Goal: Navigation & Orientation: Find specific page/section

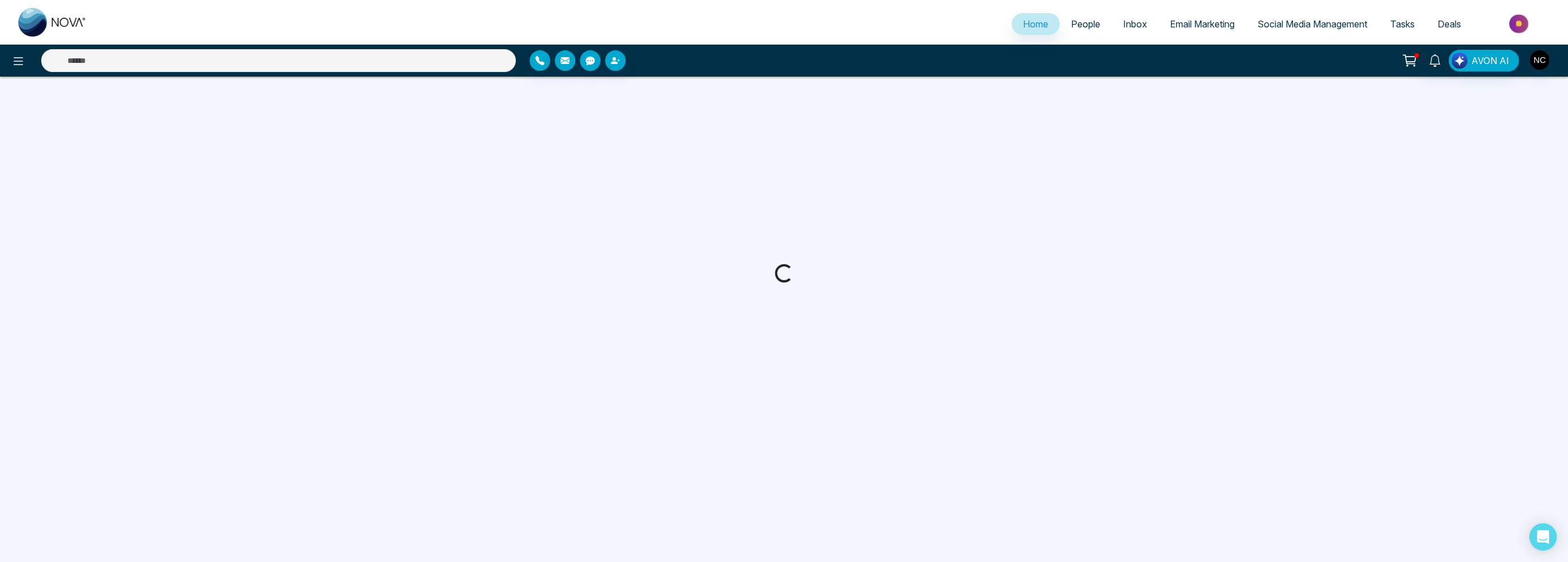
select select "*"
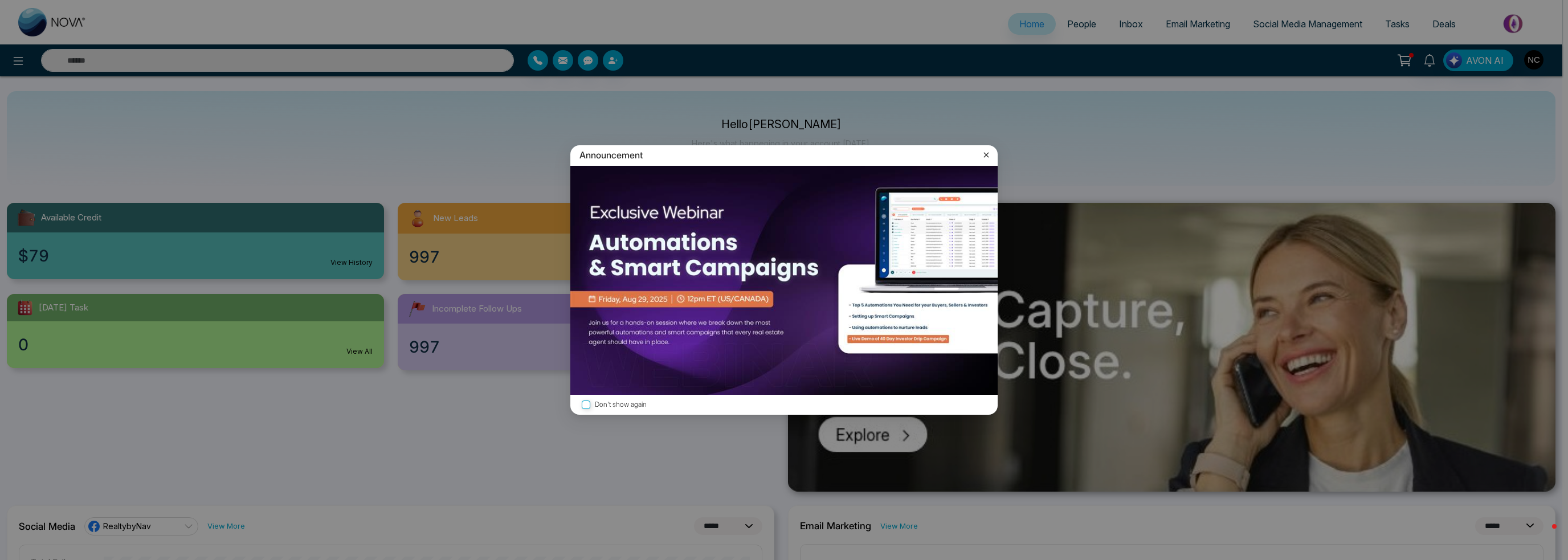
click at [651, 361] on img at bounding box center [784, 280] width 427 height 229
click at [984, 155] on icon at bounding box center [986, 155] width 11 height 11
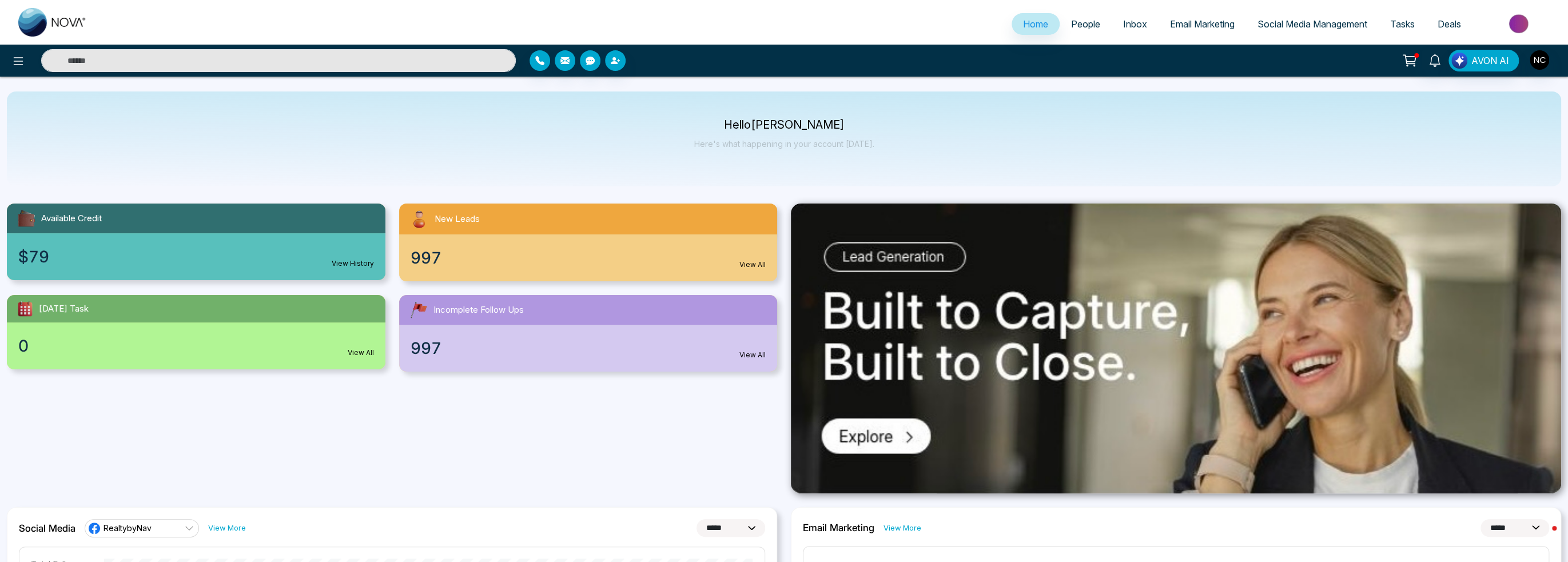
click at [1089, 12] on ul "Home People Inbox Email Marketing Social Media Management Tasks Deals" at bounding box center [830, 25] width 1463 height 31
click at [1081, 22] on span "People" at bounding box center [1086, 24] width 29 height 11
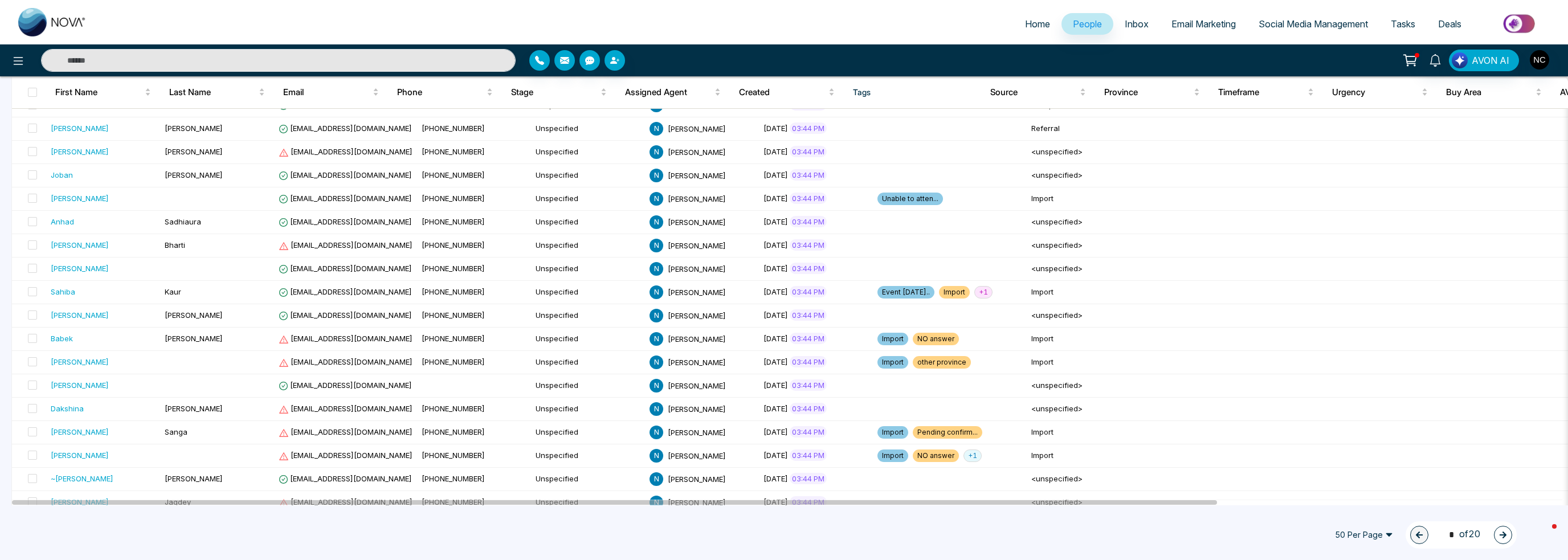
scroll to position [892, 0]
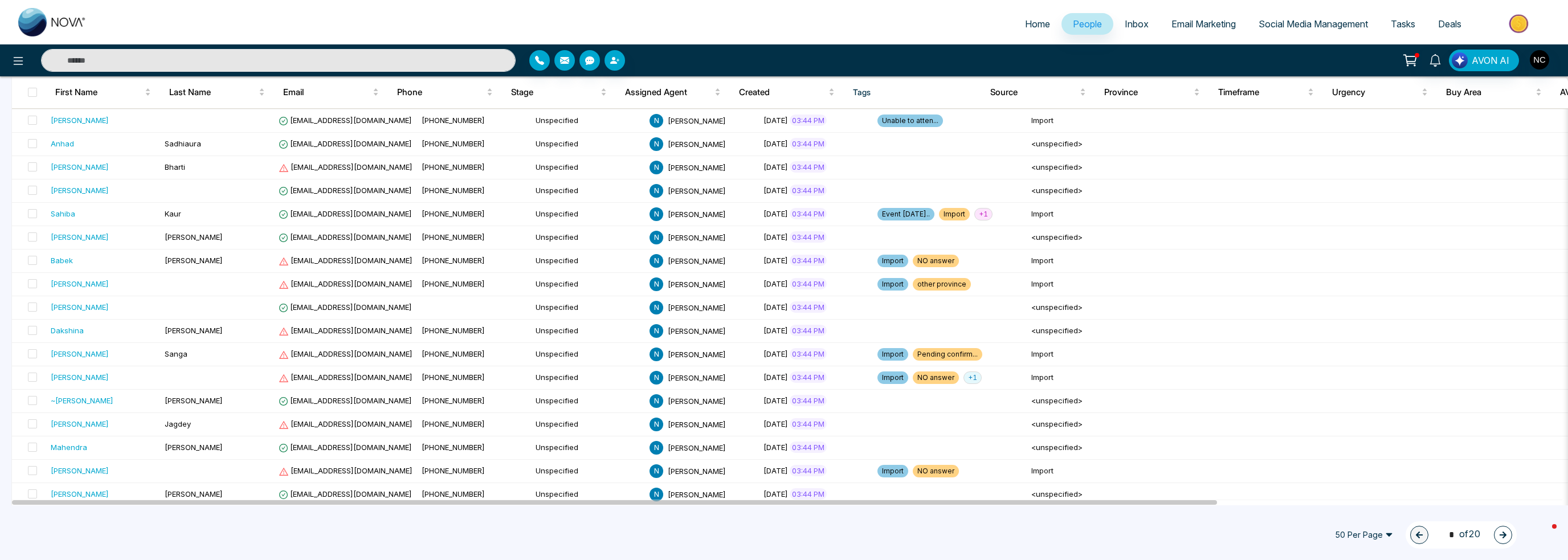
click at [266, 64] on input "text" at bounding box center [278, 60] width 475 height 23
click at [266, 58] on input "text" at bounding box center [278, 60] width 475 height 23
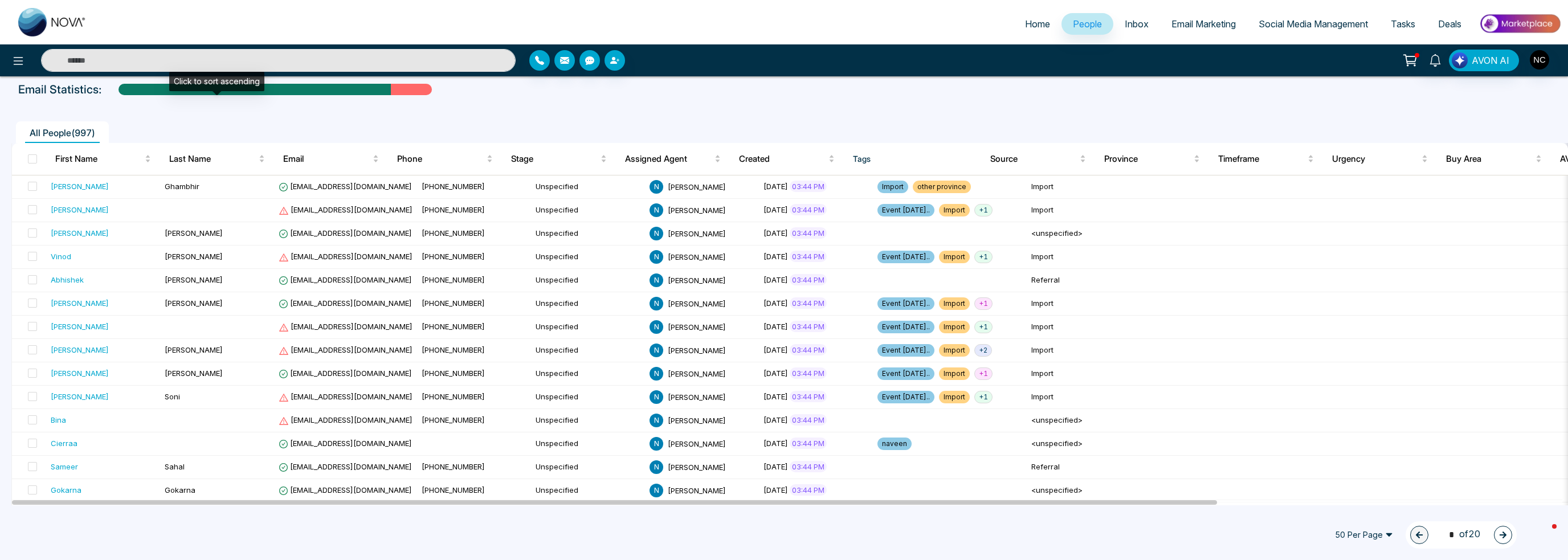
scroll to position [0, 0]
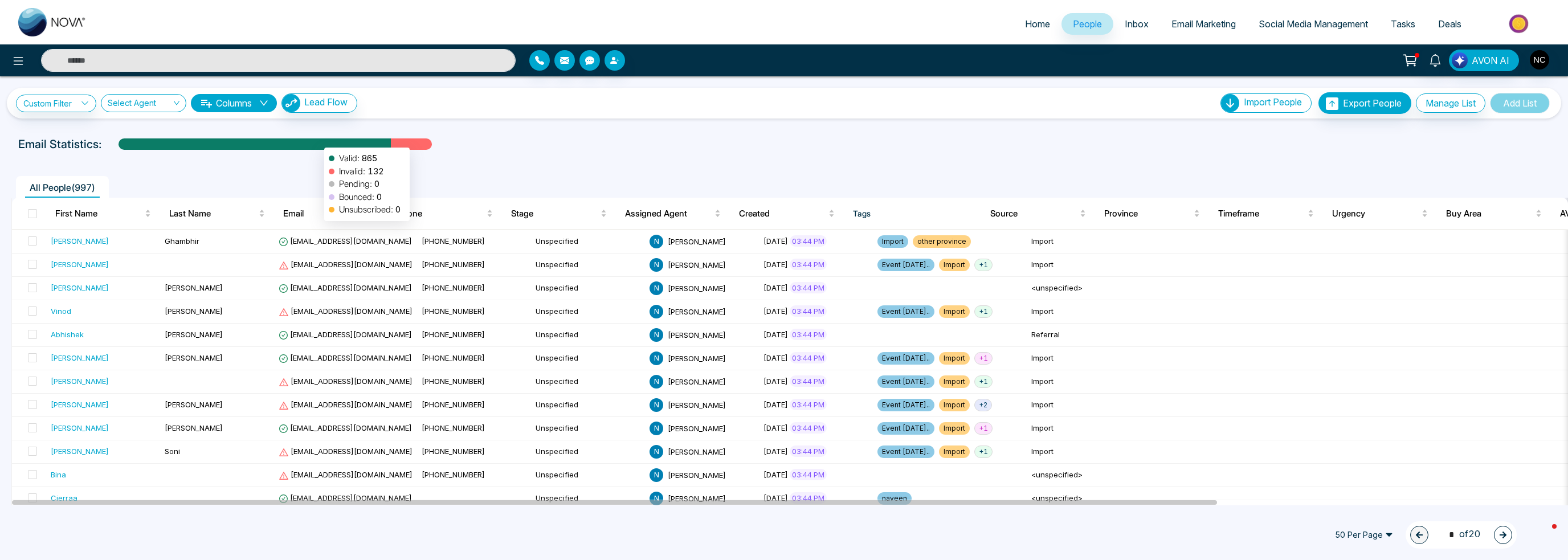
click at [318, 140] on div at bounding box center [255, 149] width 272 height 20
click at [82, 184] on span "All People ( 997 )" at bounding box center [62, 188] width 75 height 11
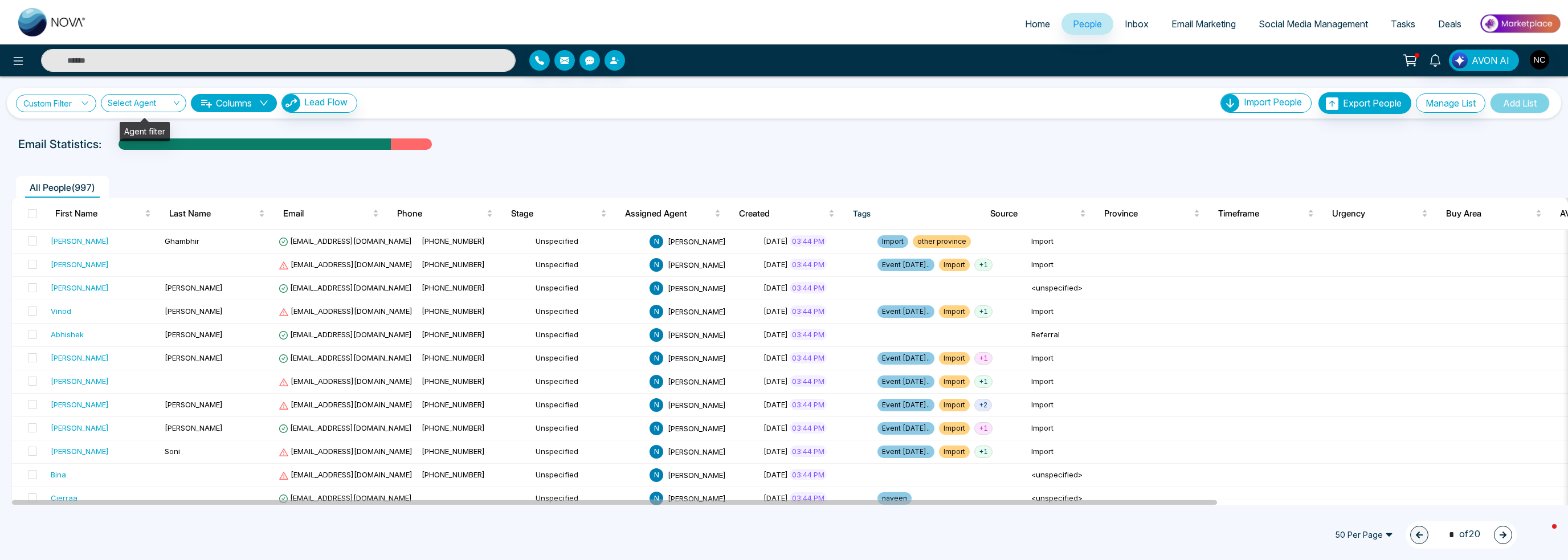
click at [73, 108] on link "Custom Filter" at bounding box center [56, 103] width 80 height 18
click at [96, 137] on select "**********" at bounding box center [83, 131] width 114 height 22
select select "*****"
click at [26, 120] on select "**********" at bounding box center [83, 131] width 114 height 22
click at [85, 154] on select "**********" at bounding box center [83, 157] width 113 height 22
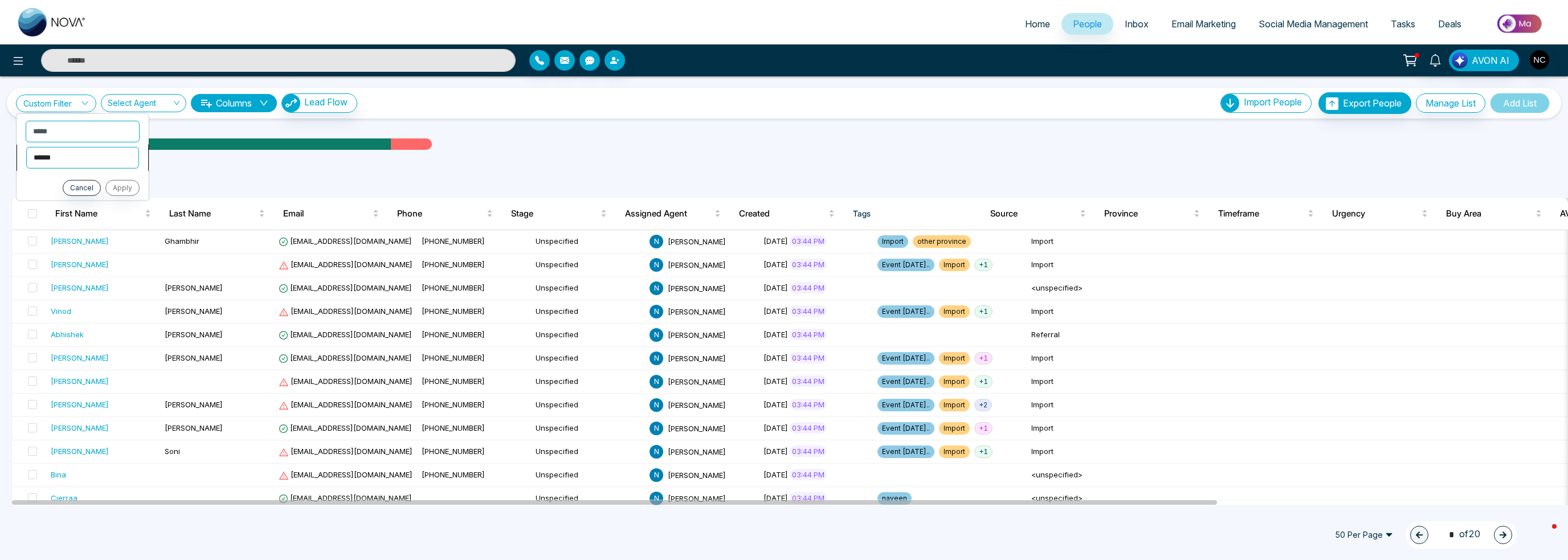
select select "**********"
click at [26, 147] on select "**********" at bounding box center [83, 157] width 113 height 22
click at [82, 178] on input "text" at bounding box center [83, 186] width 114 height 22
type input "*"
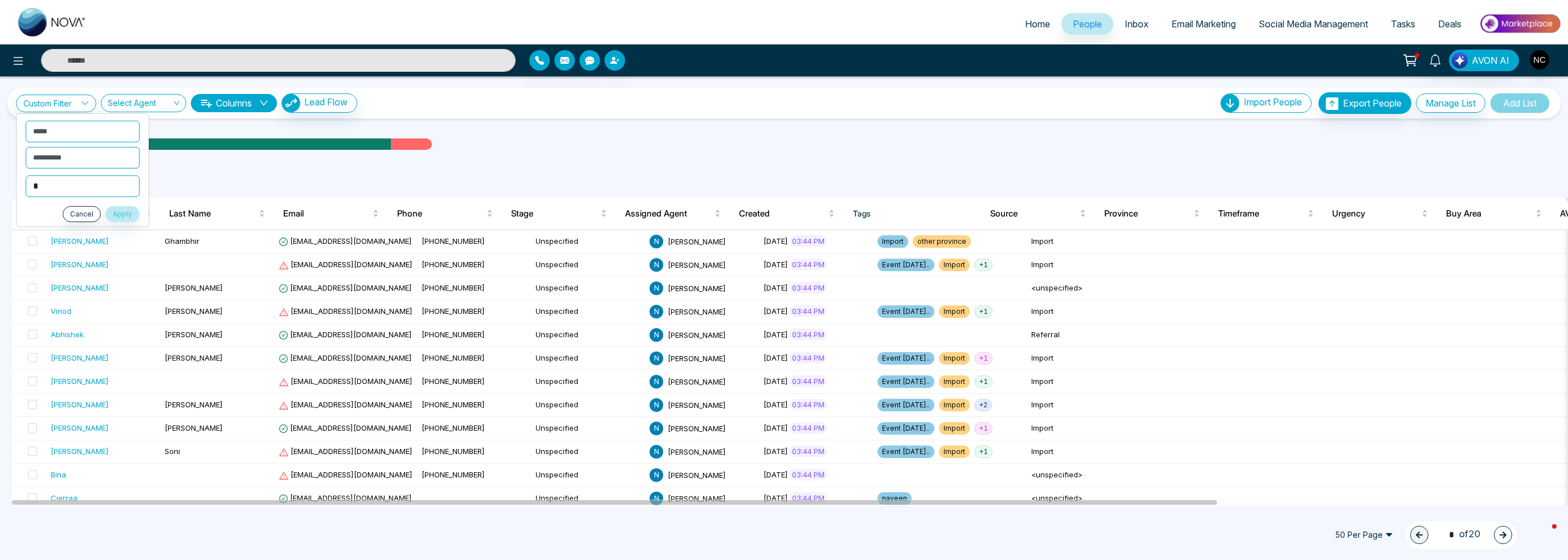
click button "Apply" at bounding box center [122, 213] width 34 height 16
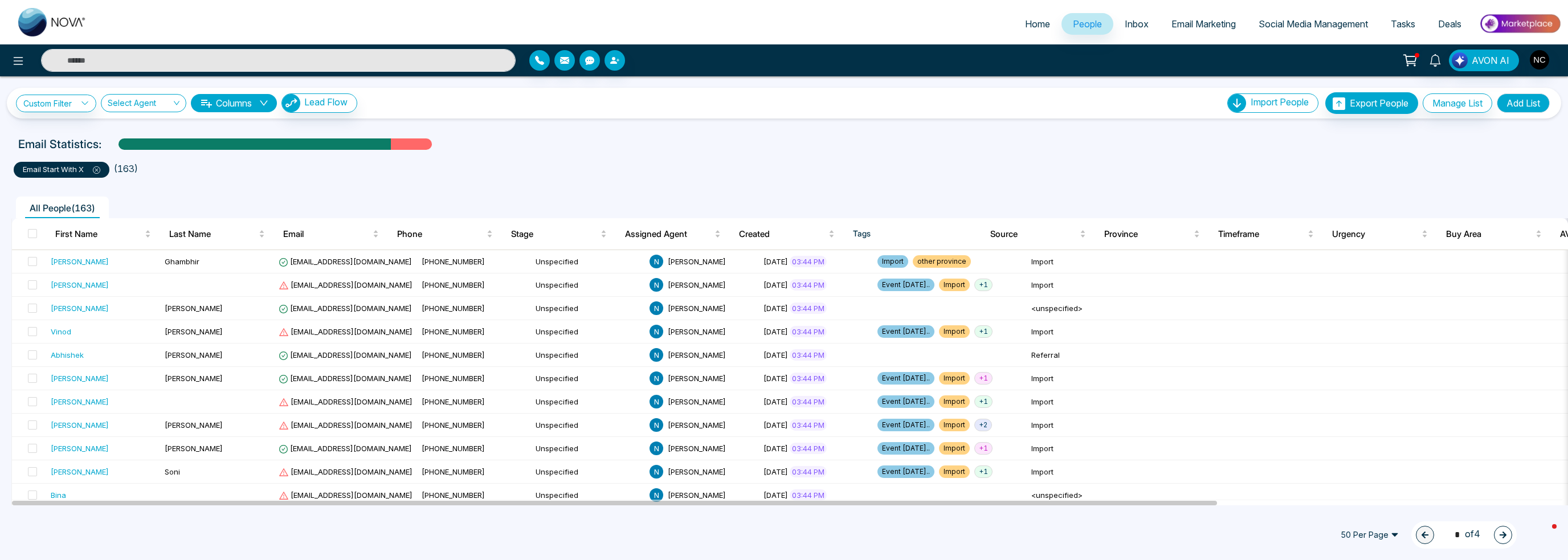
click at [145, 103] on input "search" at bounding box center [140, 105] width 64 height 22
click at [268, 106] on icon "down" at bounding box center [263, 103] width 9 height 9
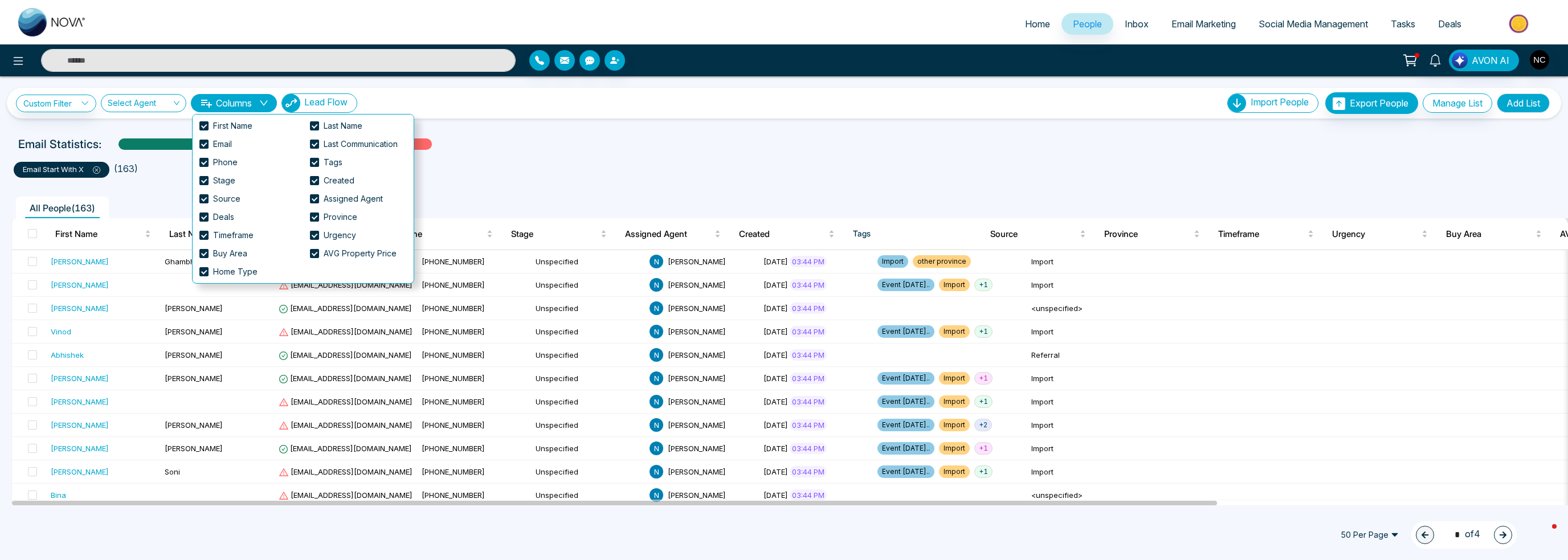
click at [328, 105] on span "Lead Flow" at bounding box center [325, 102] width 43 height 11
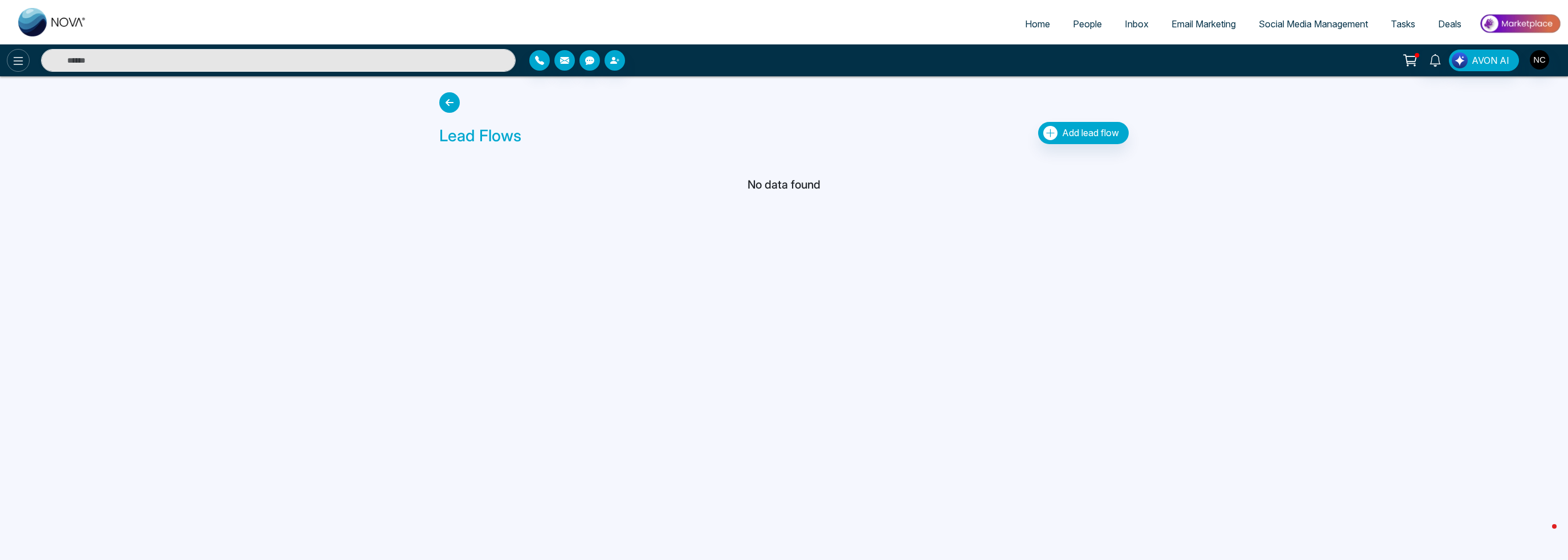
click at [13, 61] on icon at bounding box center [18, 61] width 14 height 14
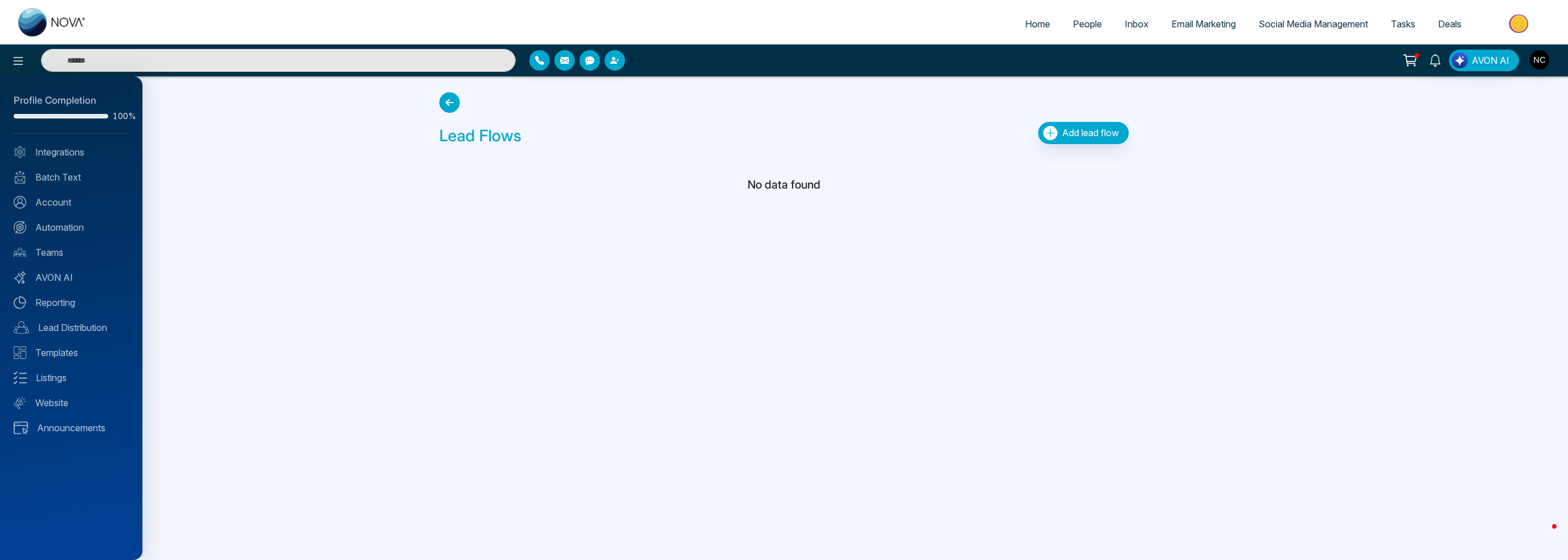
click at [53, 166] on div "Profile Completion 100% Integrations Batch Text Account Automation Teams AVON A…" at bounding box center [71, 318] width 142 height 483
click at [70, 138] on div "Profile Completion 100% Integrations Batch Text Account Automation Teams AVON A…" at bounding box center [71, 318] width 142 height 483
click at [65, 181] on link "Batch Text" at bounding box center [71, 177] width 115 height 14
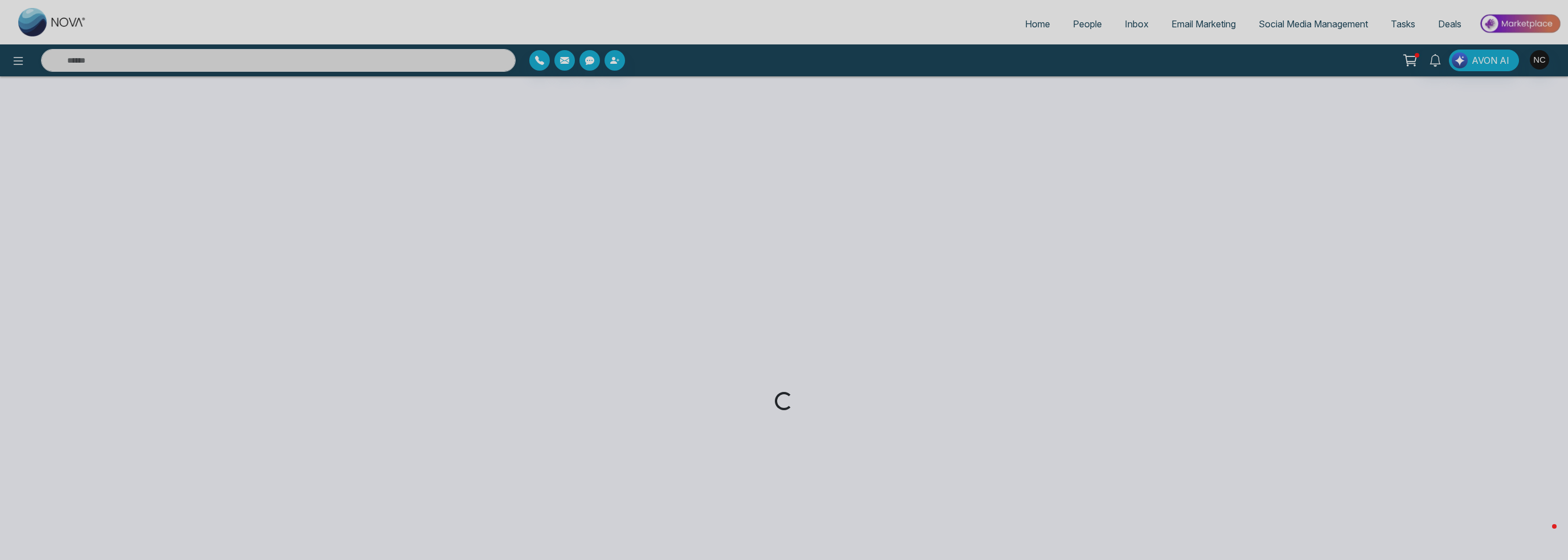
click at [9, 67] on div "Loading..." at bounding box center [784, 280] width 1568 height 560
click at [18, 60] on div "Loading..." at bounding box center [784, 280] width 1568 height 560
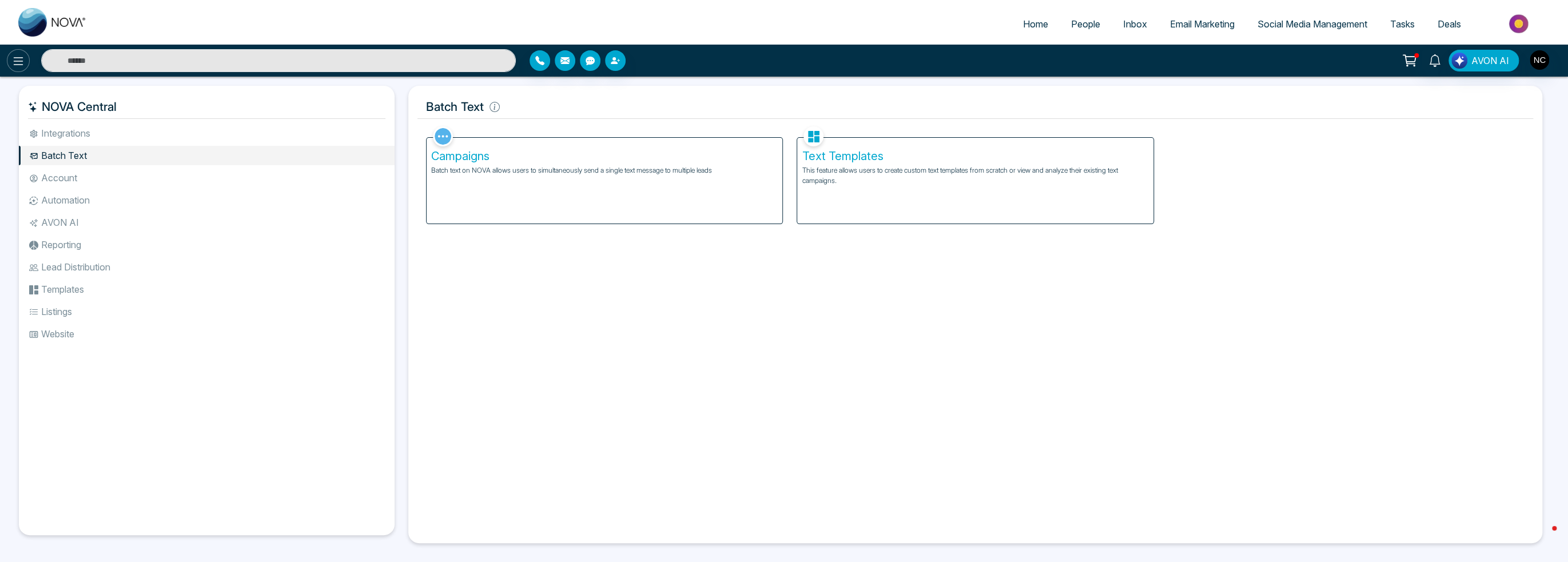
click at [21, 71] on button at bounding box center [18, 60] width 23 height 23
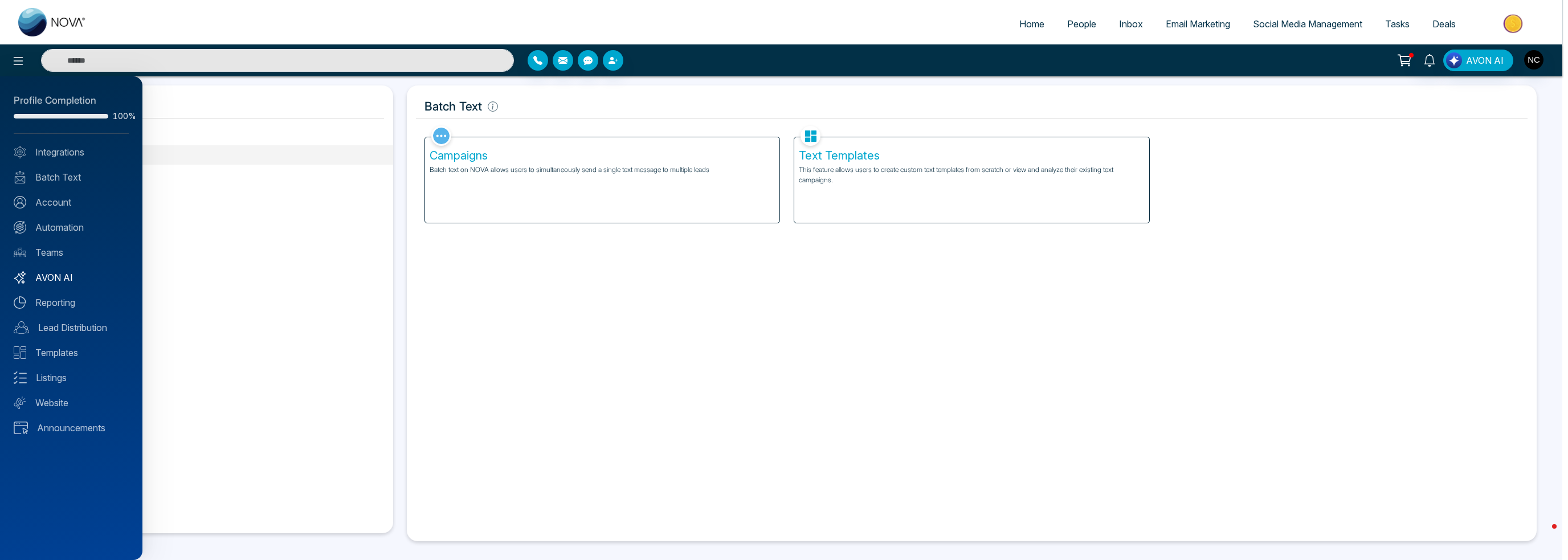
click at [68, 275] on link "AVON AI" at bounding box center [71, 278] width 115 height 14
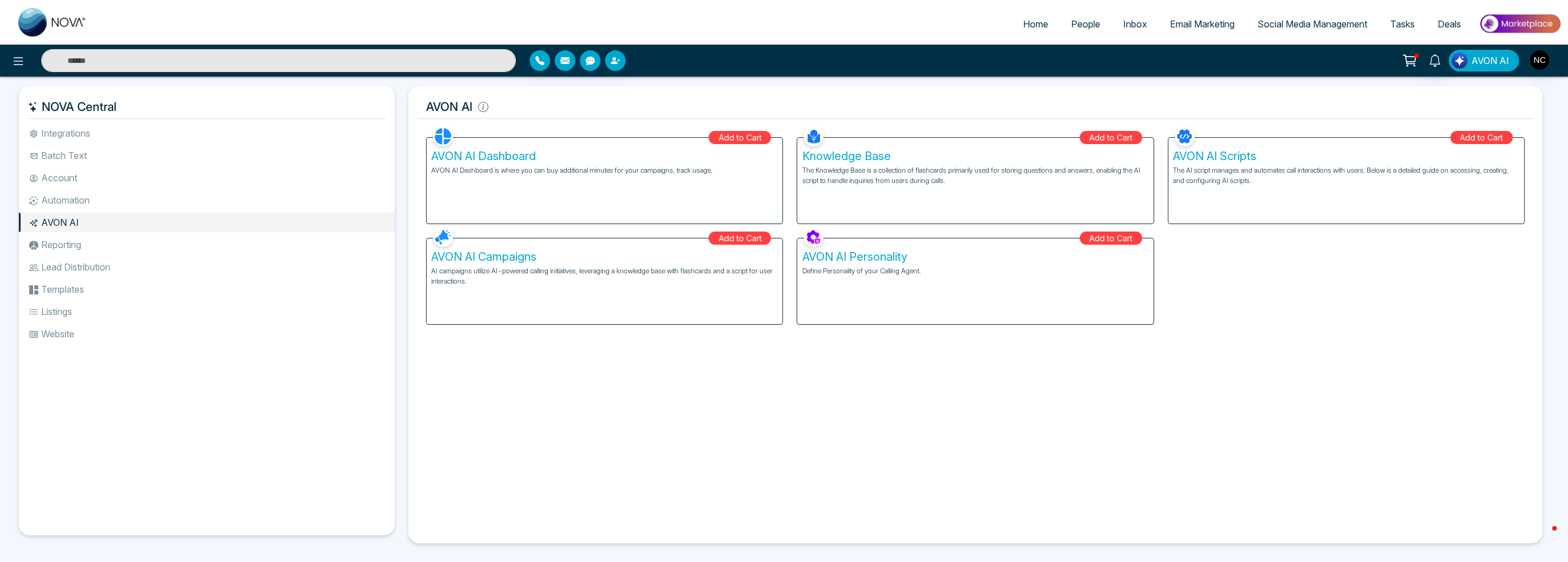
click at [1489, 59] on span "AVON AI" at bounding box center [1491, 60] width 38 height 14
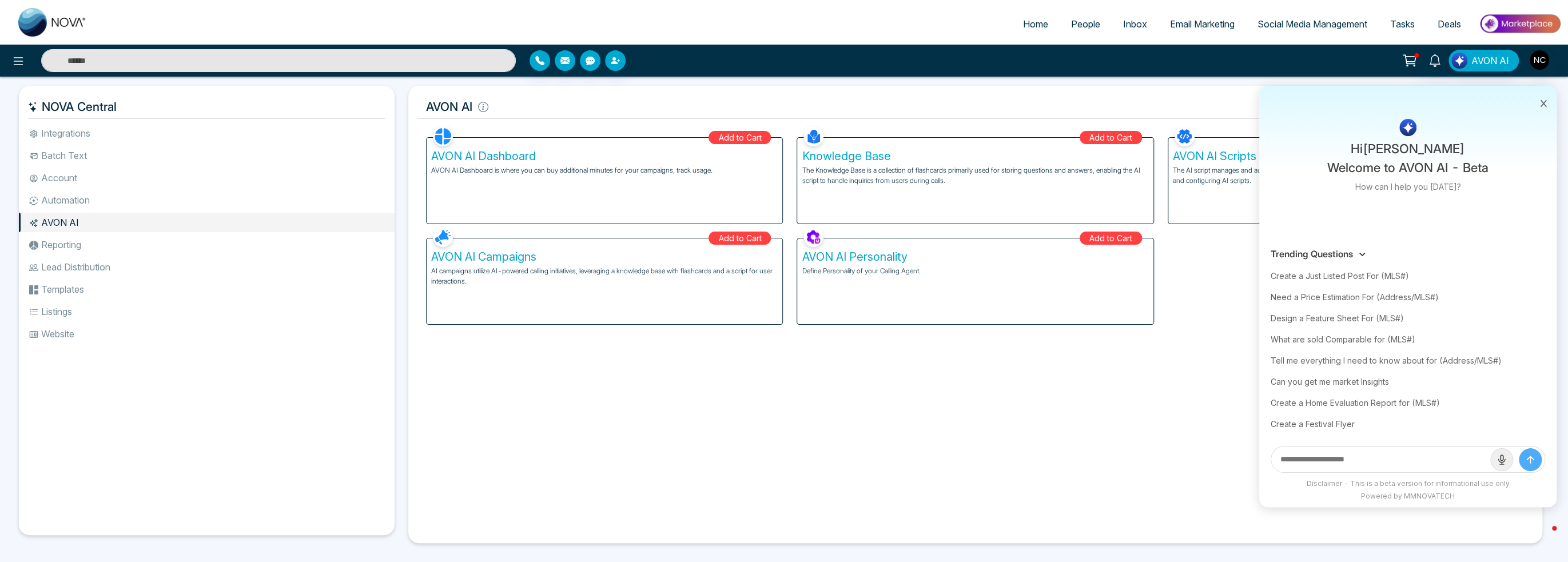
click at [105, 283] on li "Templates" at bounding box center [206, 289] width 376 height 20
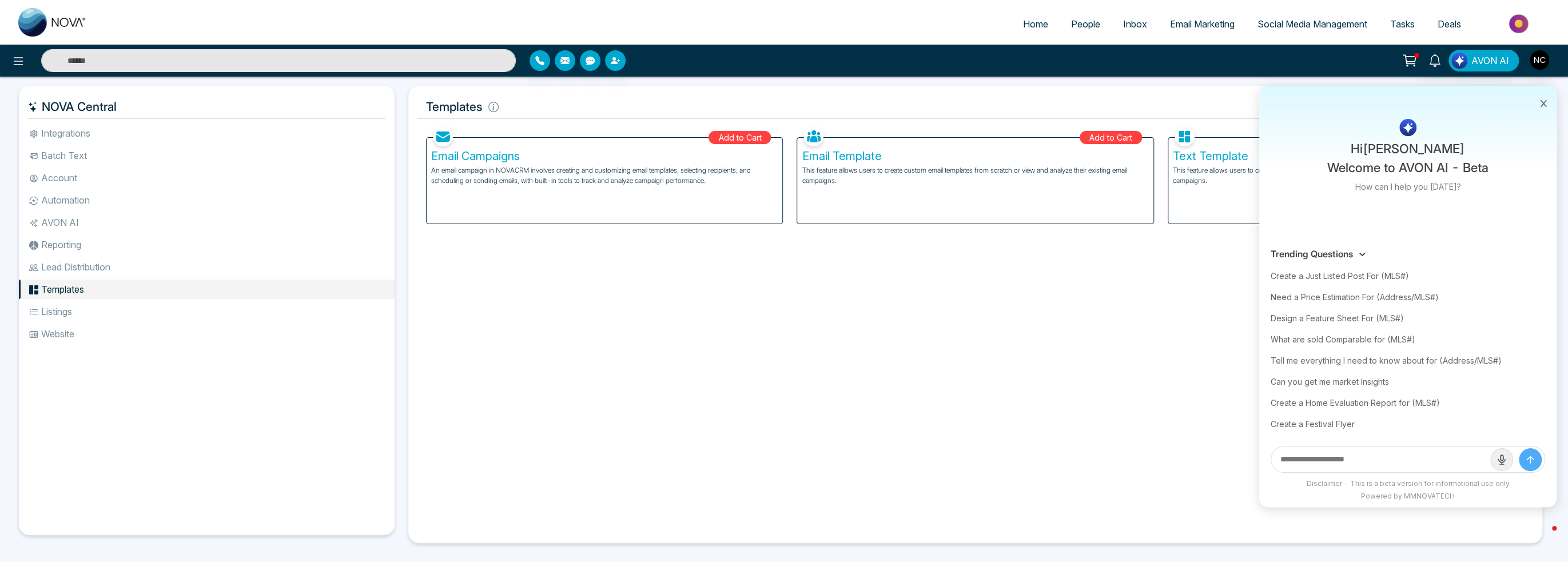
click at [104, 266] on li "Lead Distribution" at bounding box center [206, 267] width 376 height 20
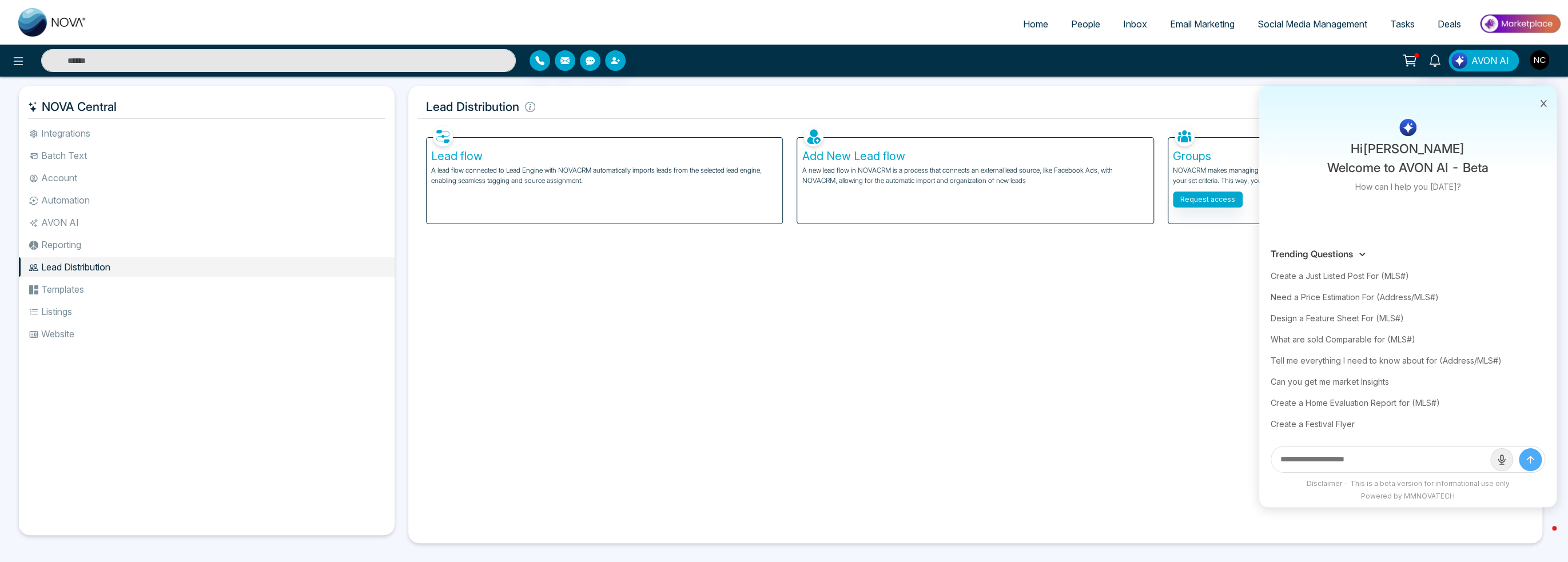
click at [1545, 105] on icon at bounding box center [1544, 103] width 6 height 7
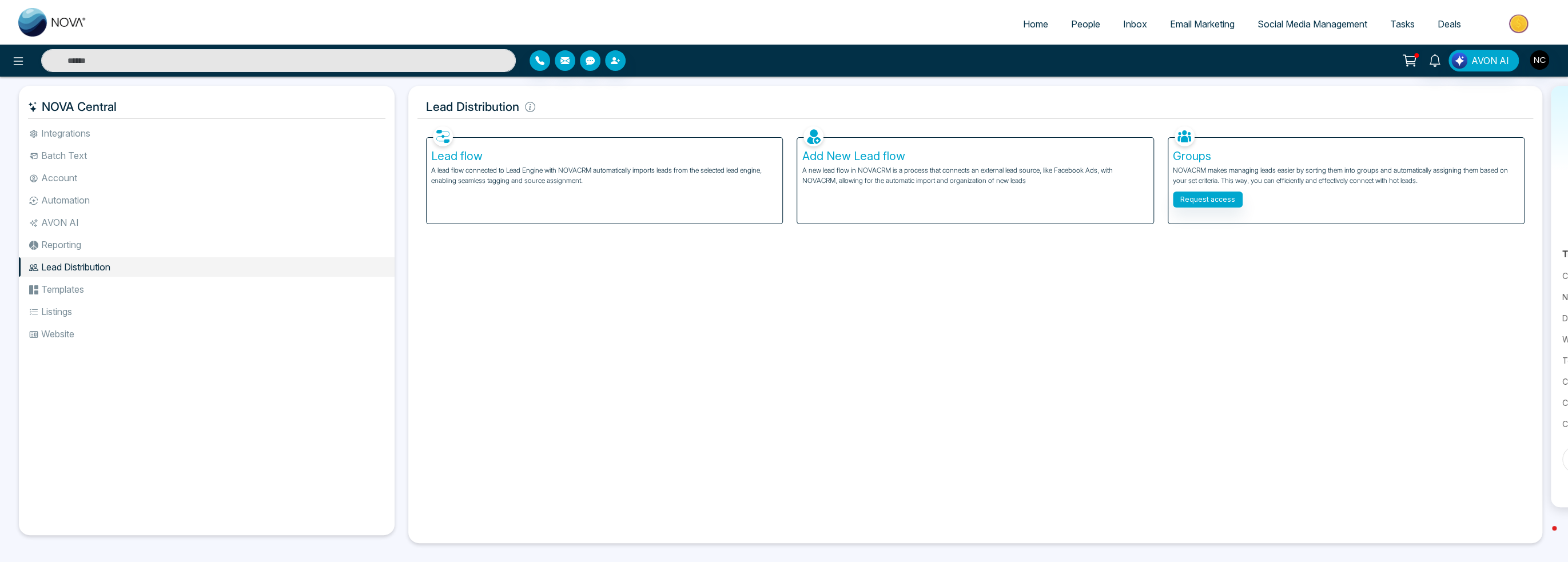
click at [1224, 25] on span "Email Marketing" at bounding box center [1202, 24] width 65 height 11
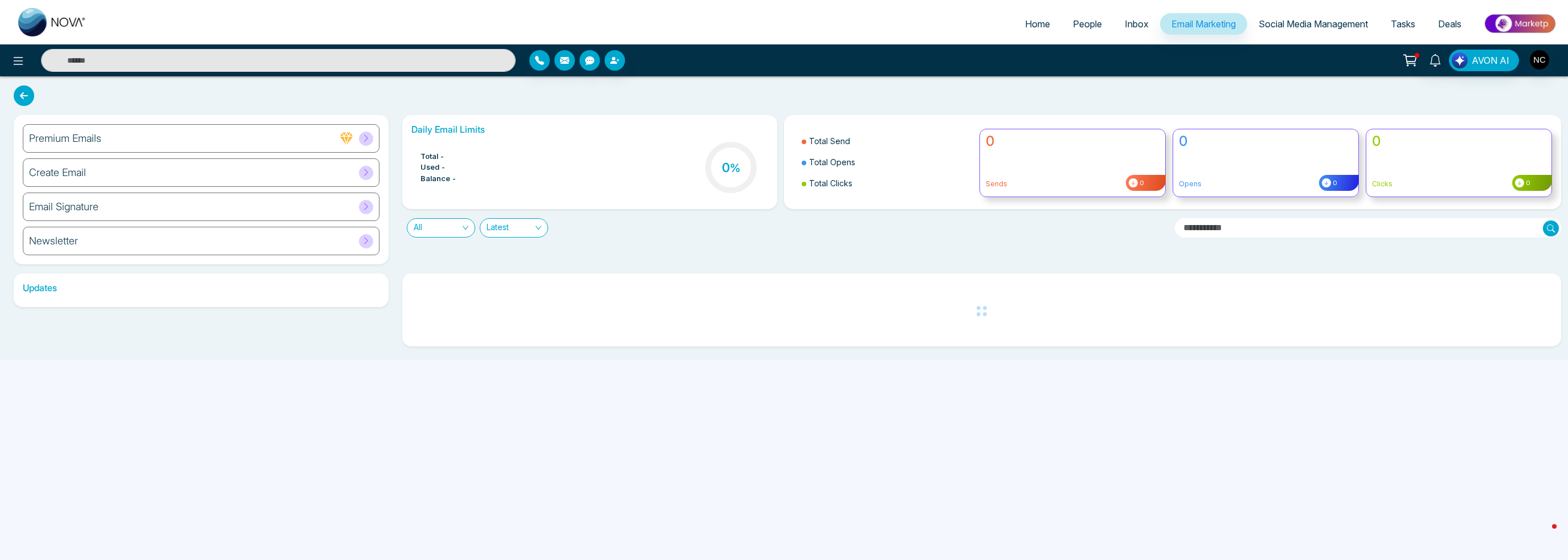
click at [1294, 24] on span "Social Media Management" at bounding box center [1313, 24] width 109 height 11
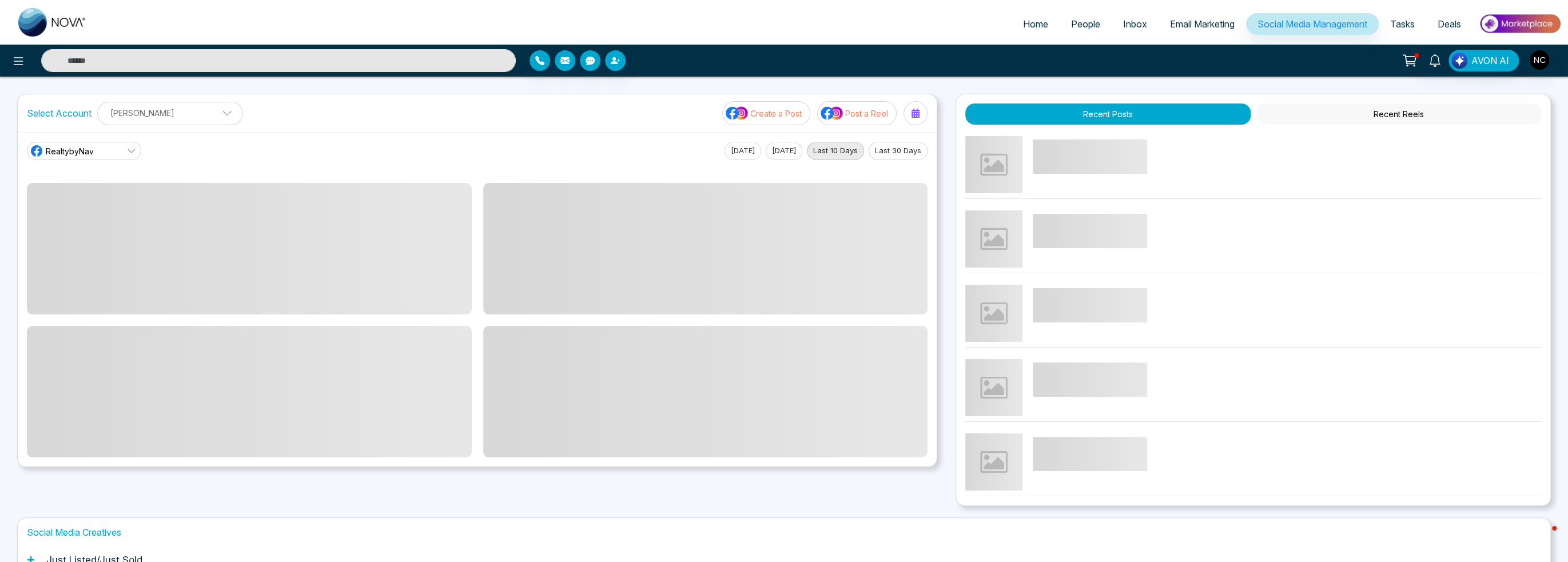
click at [1192, 26] on span "Email Marketing" at bounding box center [1202, 24] width 65 height 11
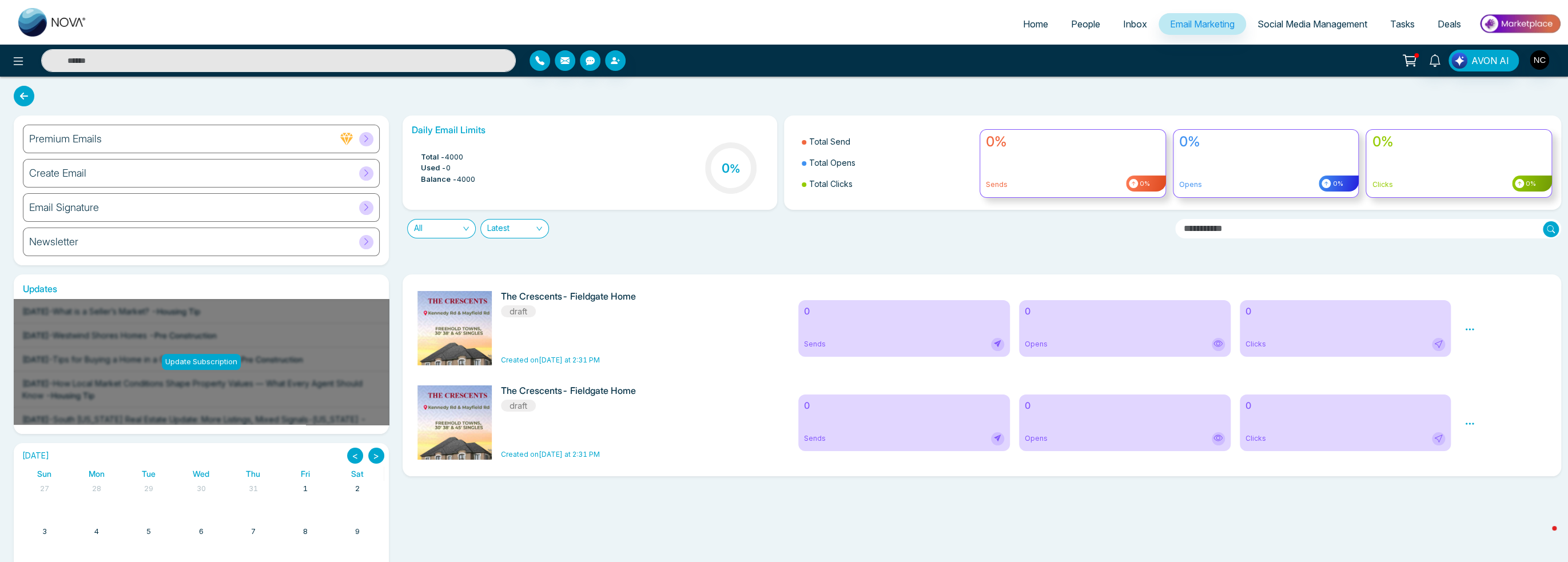
click at [1139, 26] on span "Inbox" at bounding box center [1136, 24] width 24 height 11
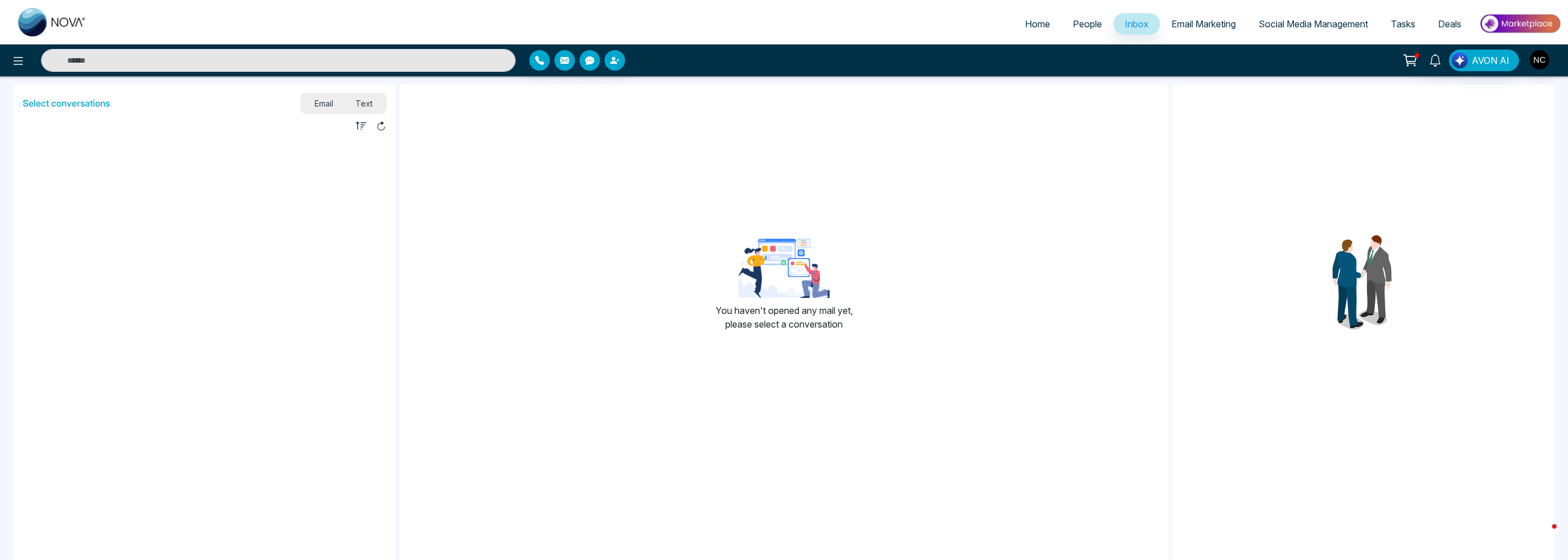
click at [1080, 24] on span "People" at bounding box center [1087, 24] width 29 height 11
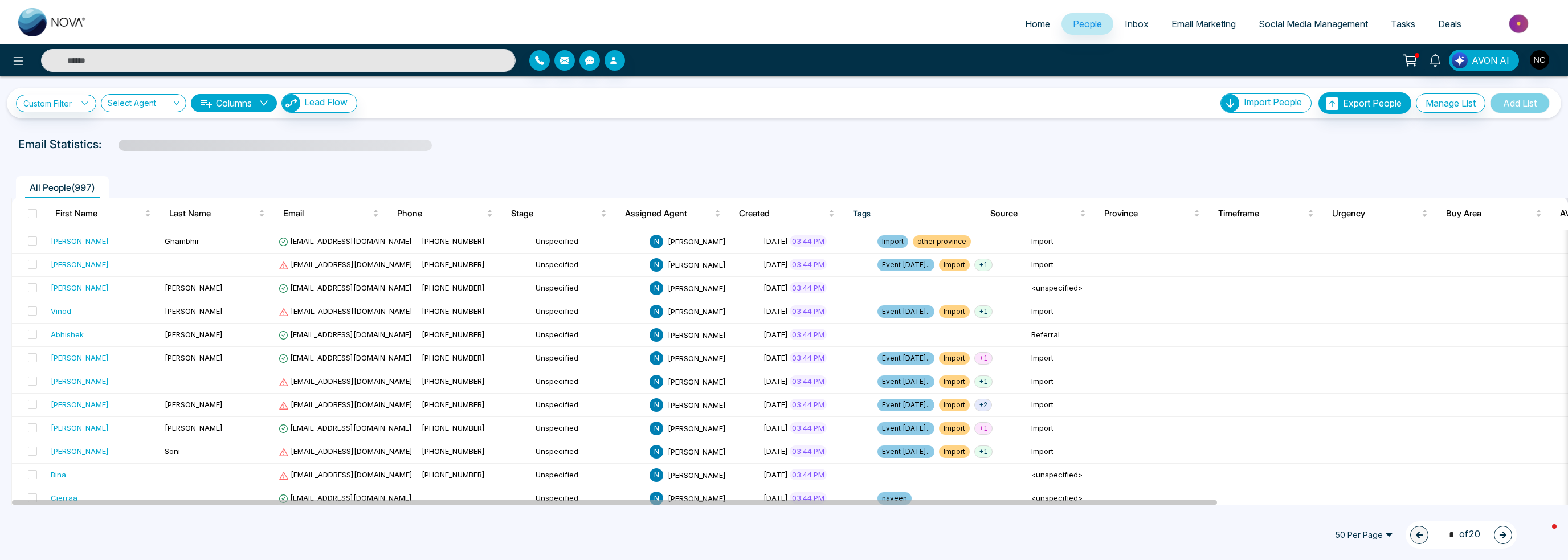
click at [1026, 16] on link "Home" at bounding box center [1037, 24] width 48 height 22
select select "*"
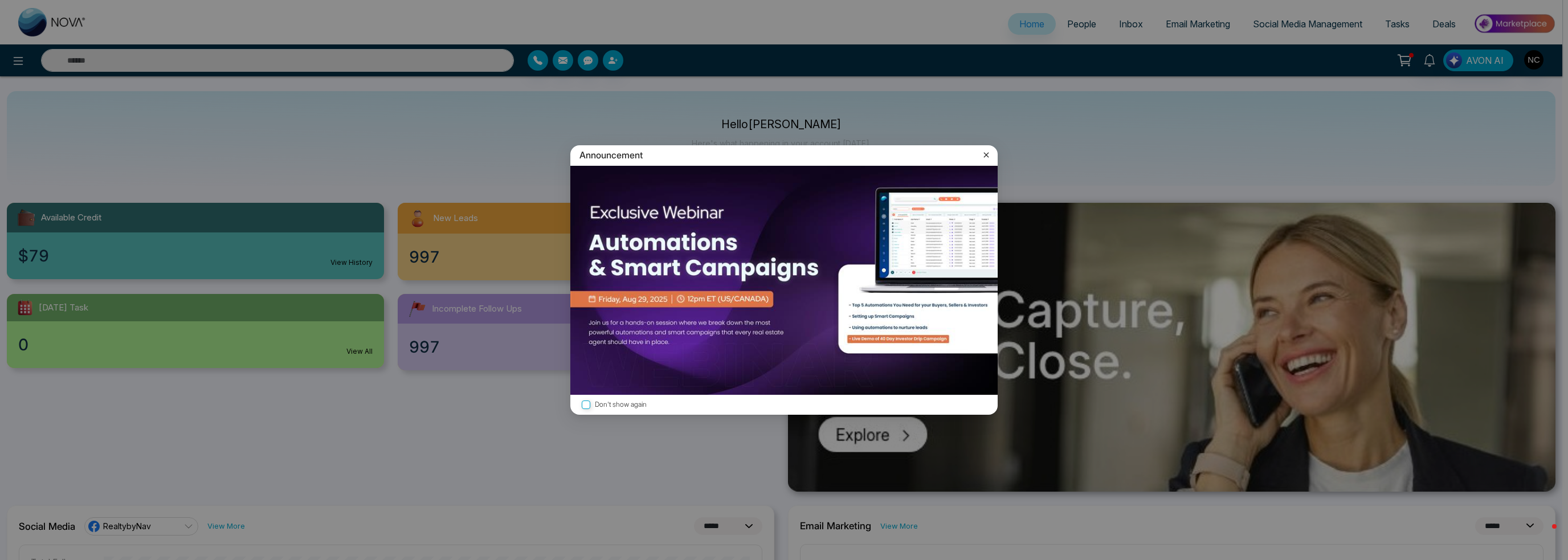
click at [981, 151] on icon at bounding box center [986, 155] width 11 height 11
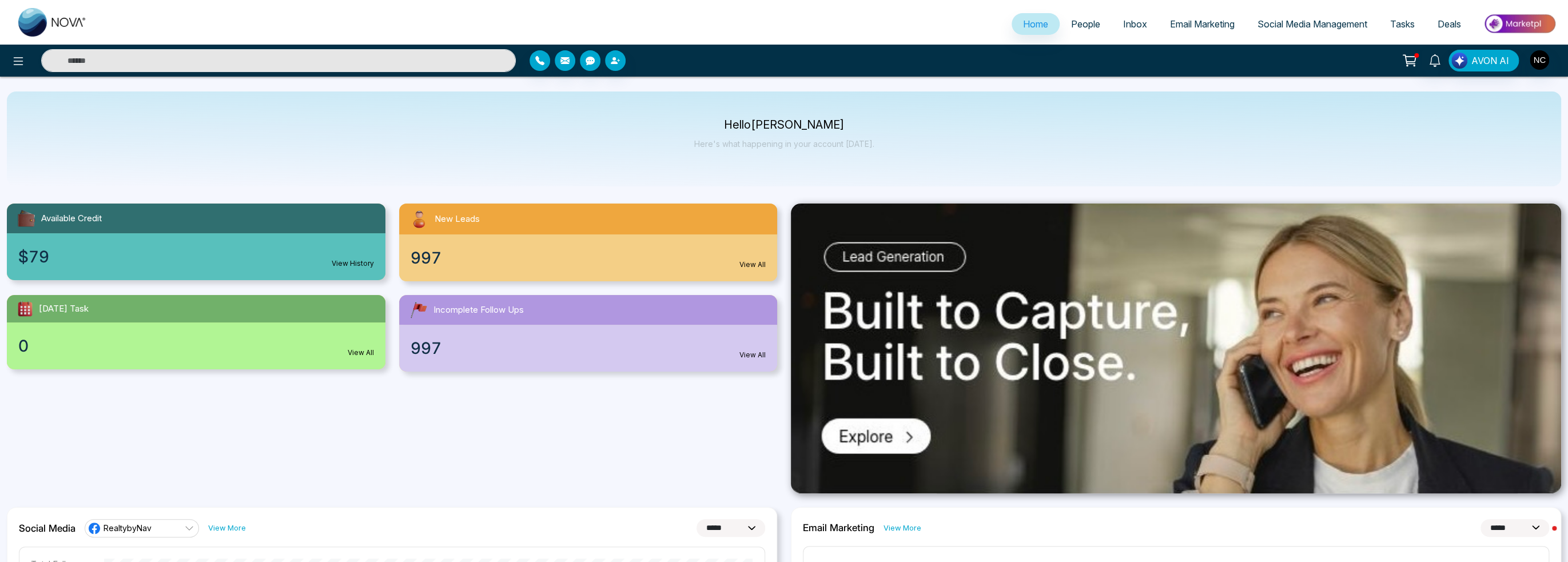
click at [1085, 18] on span "People" at bounding box center [1086, 24] width 29 height 11
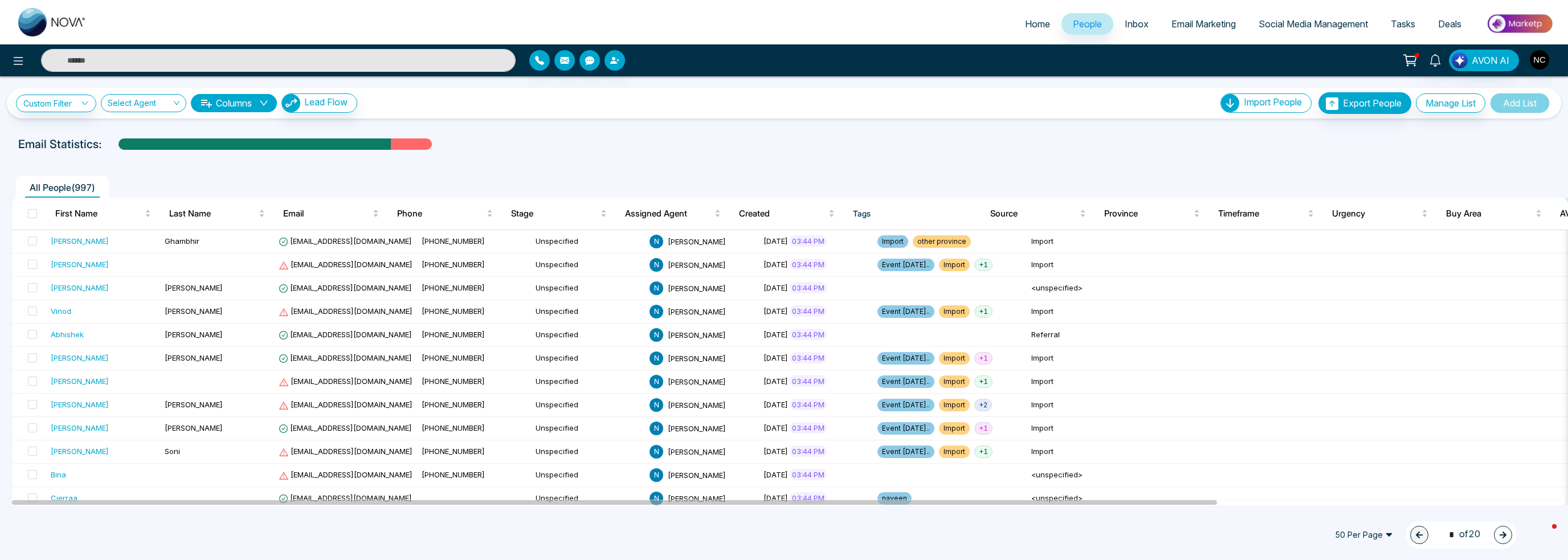
click at [1266, 20] on span "Social Media Management" at bounding box center [1313, 24] width 109 height 11
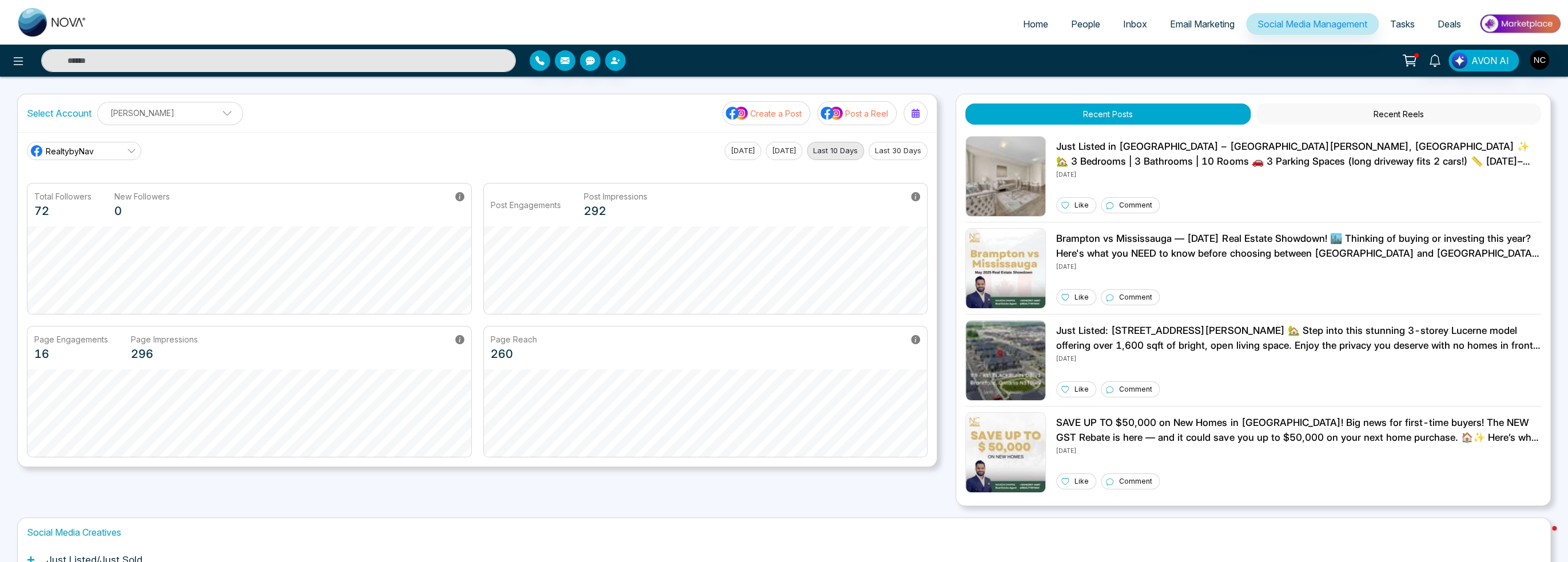
click at [1206, 34] on li "Email Marketing" at bounding box center [1202, 25] width 87 height 23
click at [1205, 33] on link "Email Marketing" at bounding box center [1202, 24] width 87 height 22
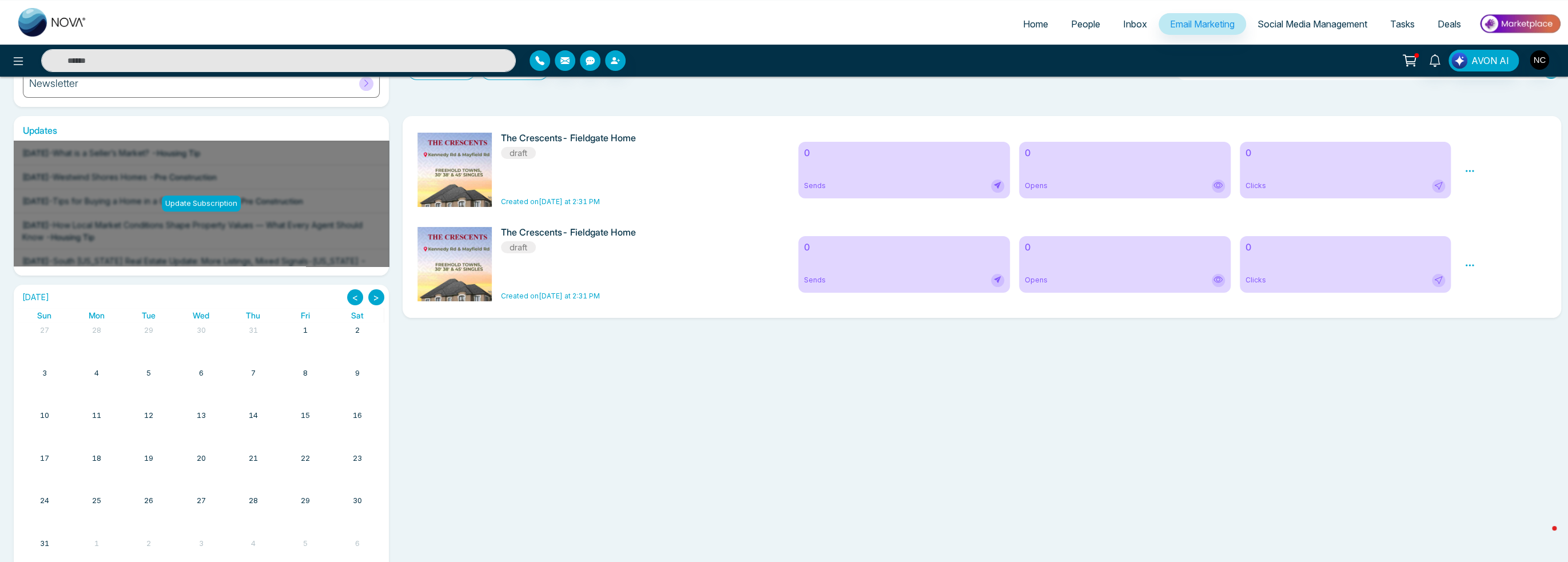
scroll to position [189, 0]
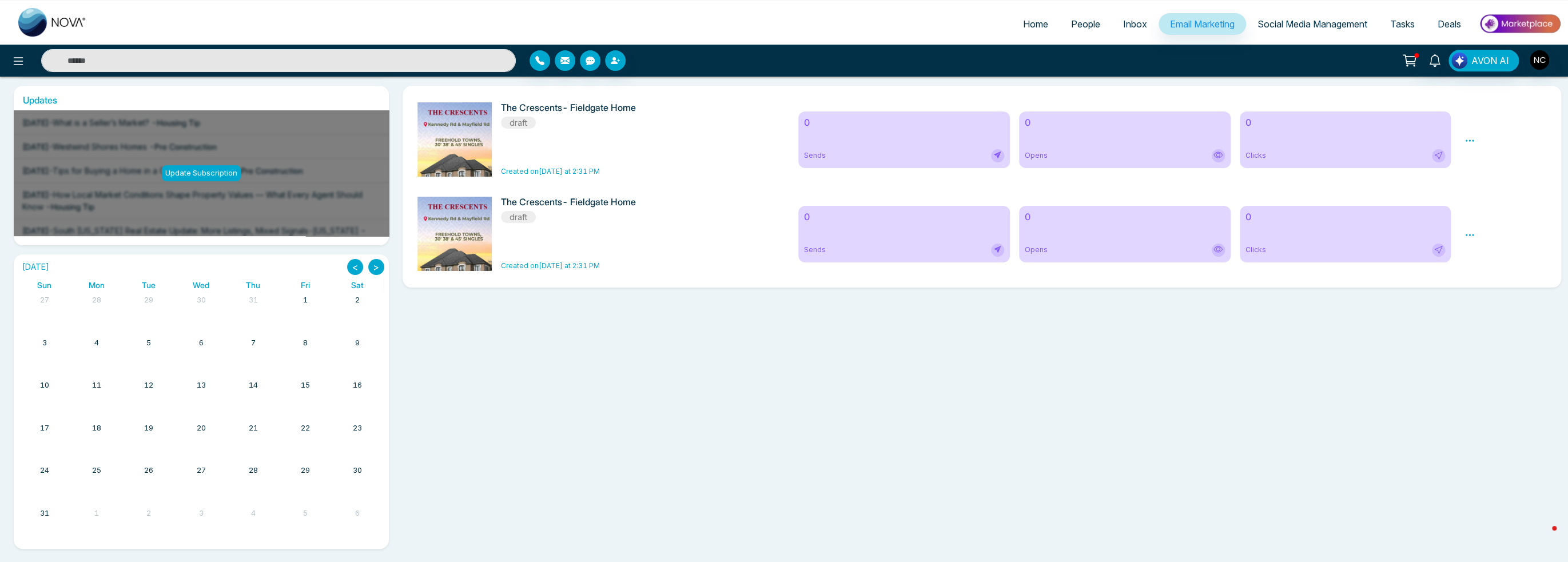
drag, startPoint x: 1153, startPoint y: 23, endPoint x: 1161, endPoint y: 23, distance: 8.0
click at [1159, 23] on link "Email Marketing" at bounding box center [1202, 24] width 87 height 22
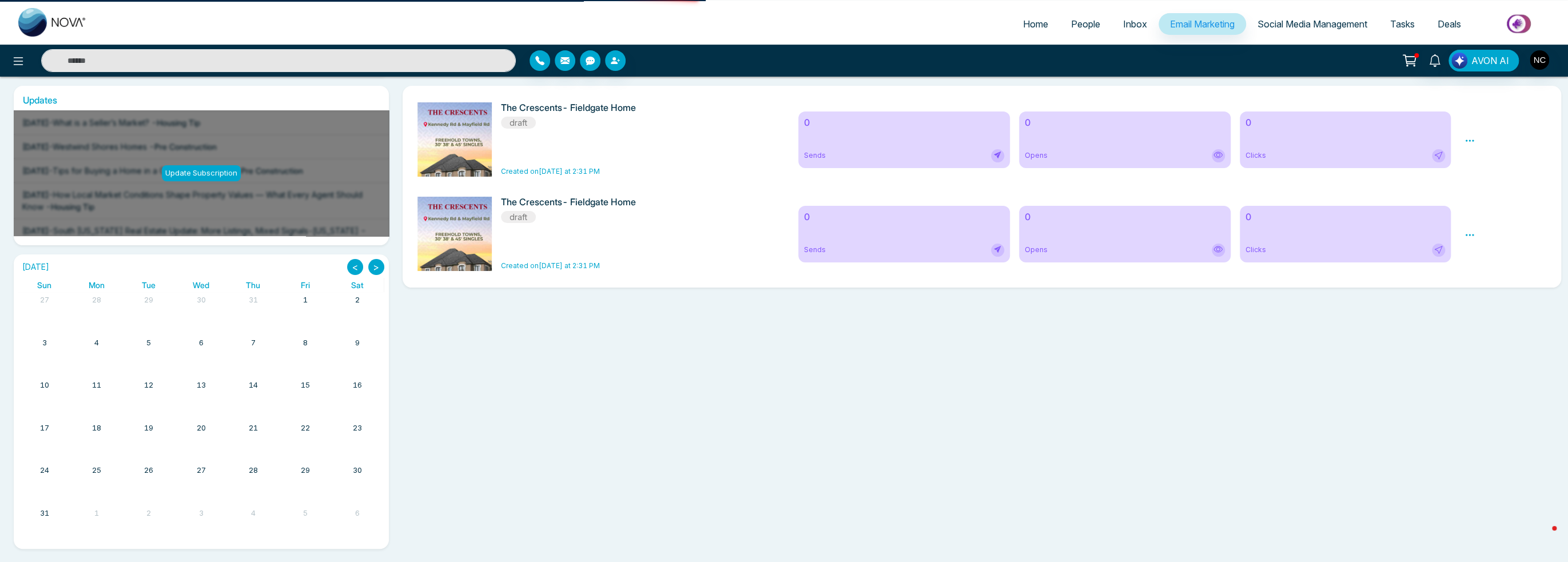
scroll to position [0, 0]
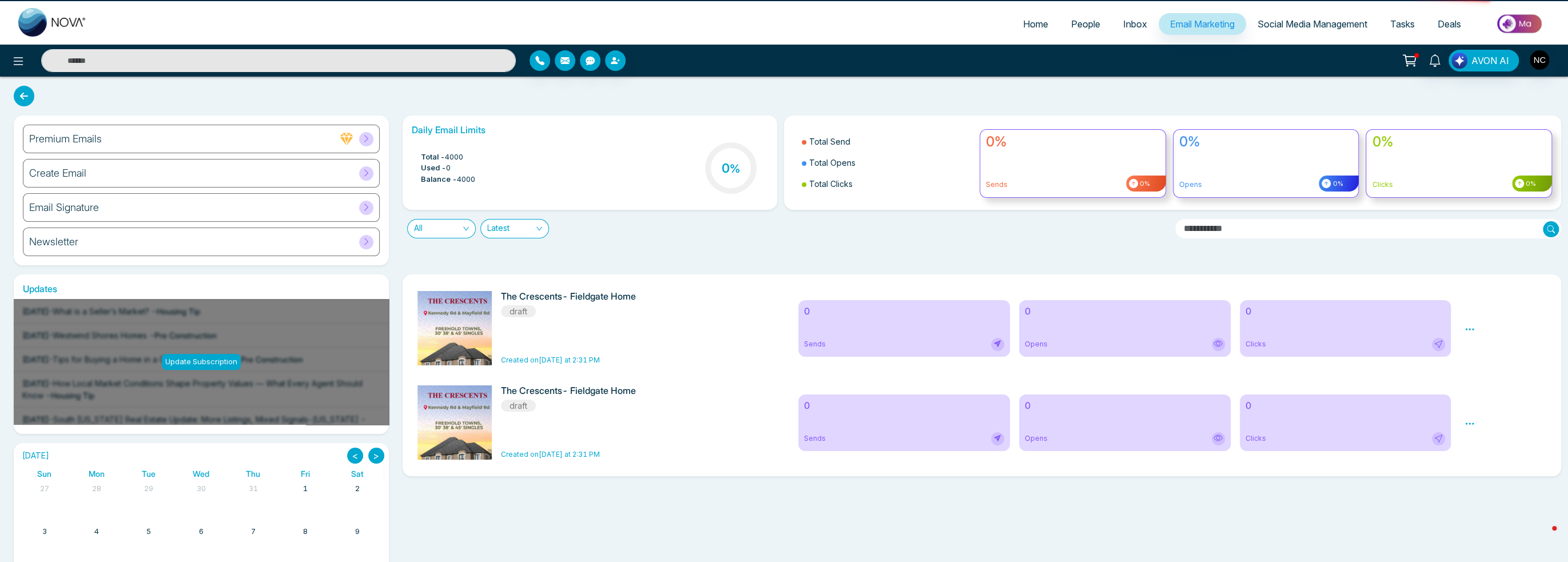
click at [1280, 18] on span "Social Media Management" at bounding box center [1312, 24] width 110 height 11
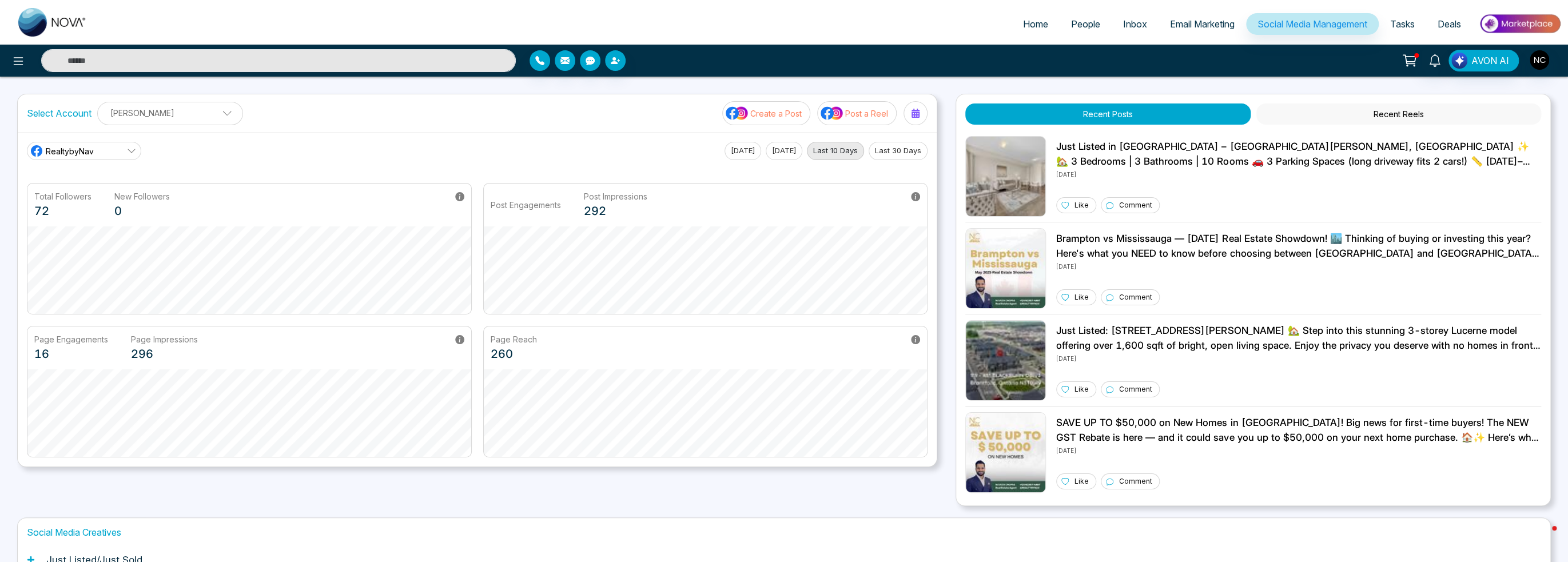
click at [1401, 29] on span "Tasks" at bounding box center [1402, 24] width 25 height 11
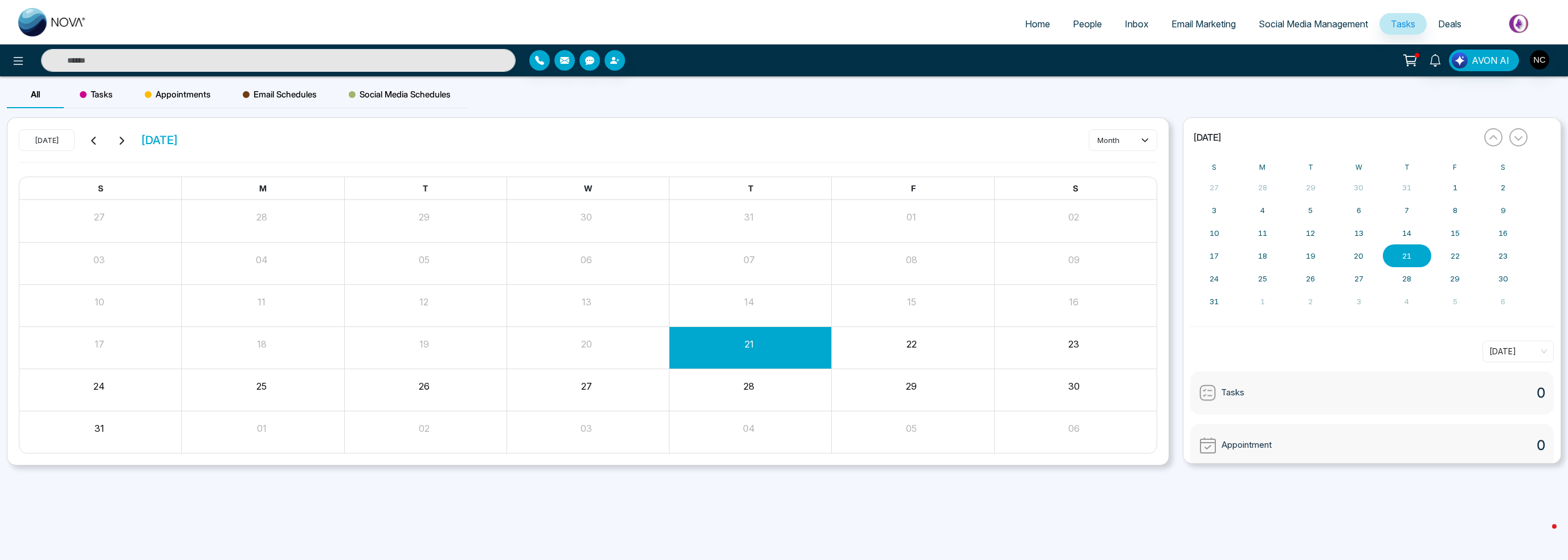
click at [1358, 23] on span "Social Media Management" at bounding box center [1313, 24] width 109 height 11
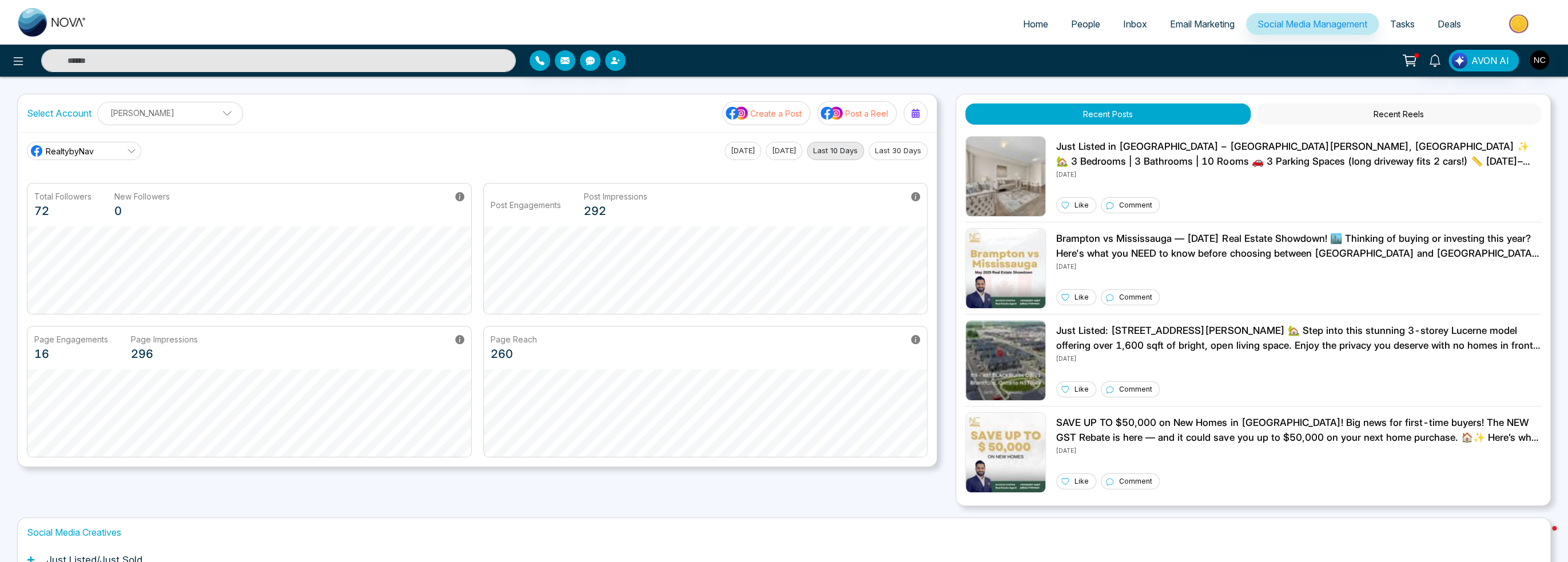
click at [1392, 118] on button "Recent Reels" at bounding box center [1399, 114] width 285 height 21
